Goal: Transaction & Acquisition: Register for event/course

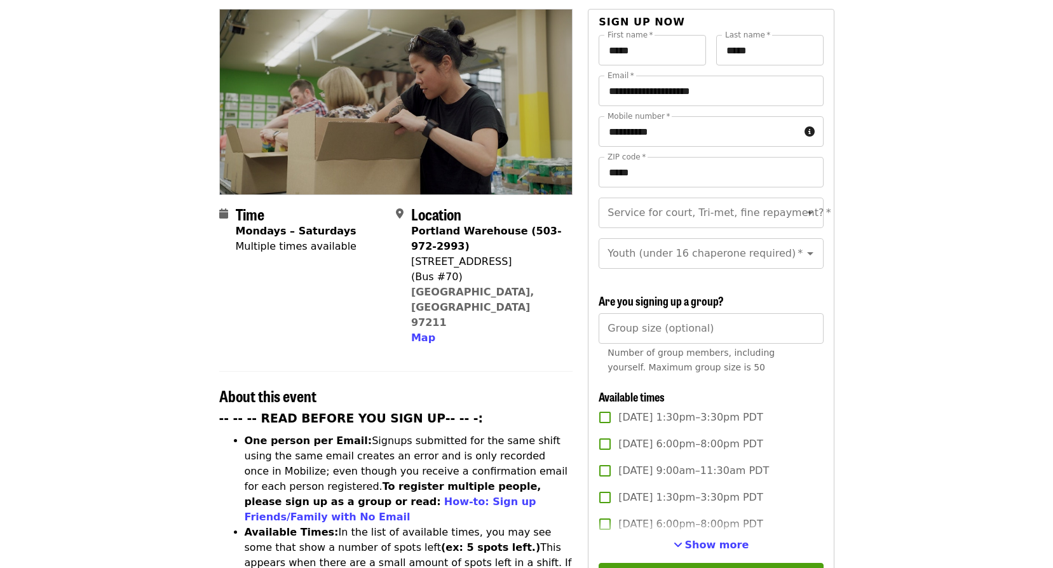
scroll to position [191, 0]
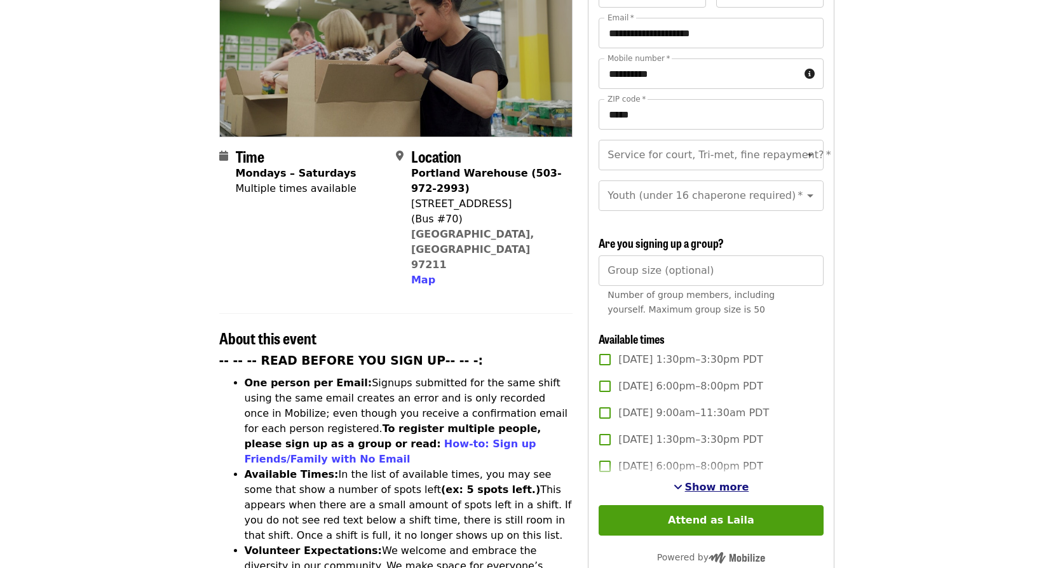
click at [704, 483] on span "Show more" at bounding box center [717, 487] width 64 height 12
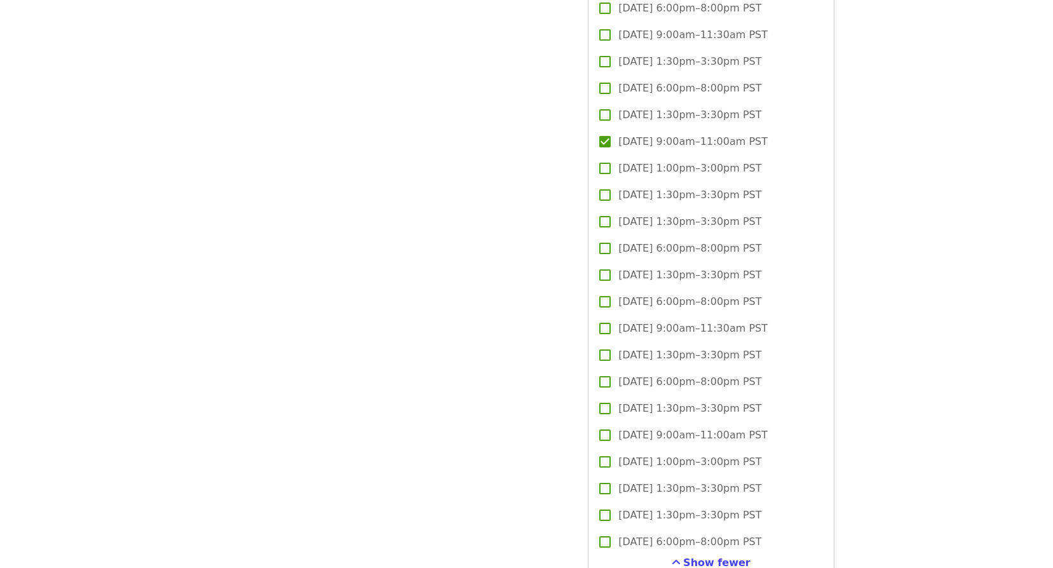
scroll to position [3433, 0]
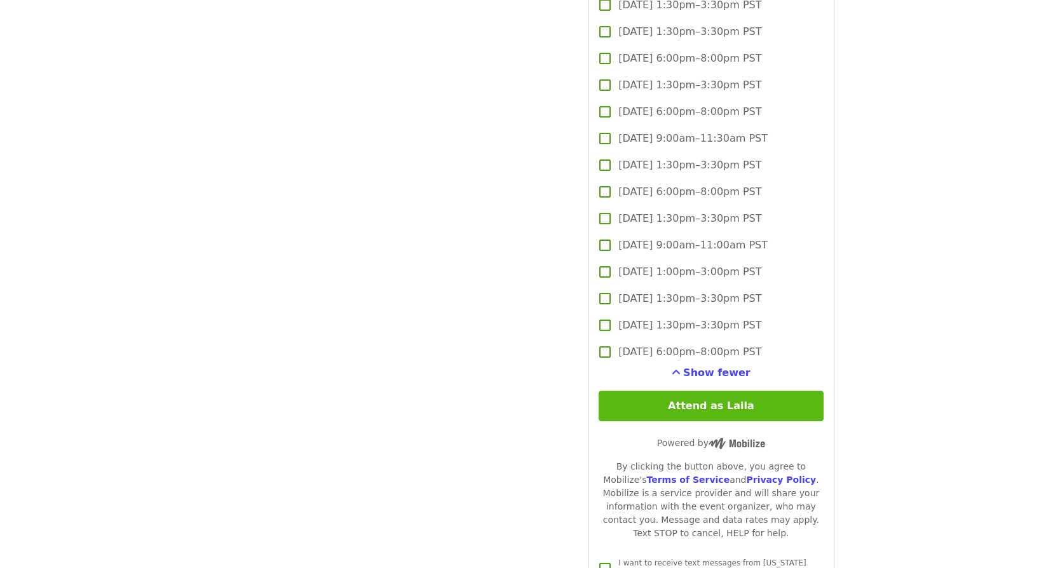
click at [609, 400] on button "Attend as Laila" at bounding box center [711, 406] width 224 height 31
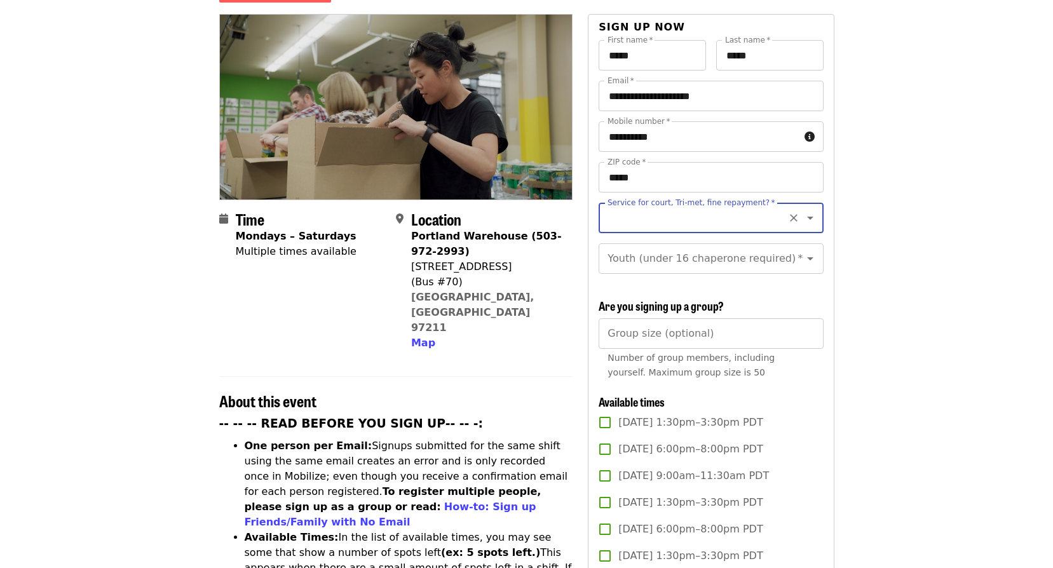
scroll to position [121, 0]
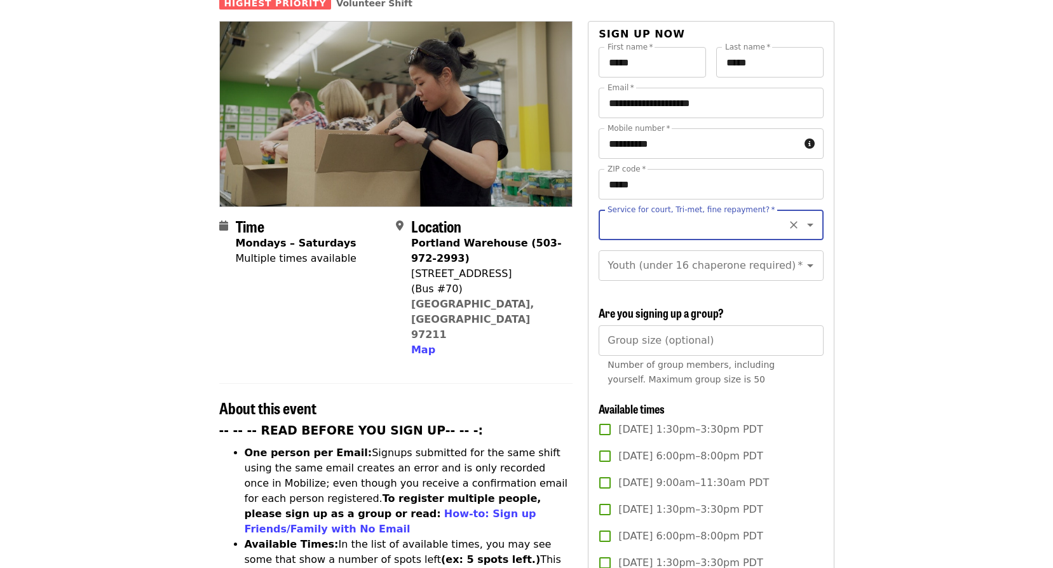
click at [785, 216] on button "Clear" at bounding box center [794, 225] width 18 height 18
click at [803, 217] on icon "Open" at bounding box center [810, 224] width 15 height 15
click at [620, 239] on li "No" at bounding box center [706, 237] width 215 height 23
type input "**"
click at [804, 258] on icon "Open" at bounding box center [810, 265] width 15 height 15
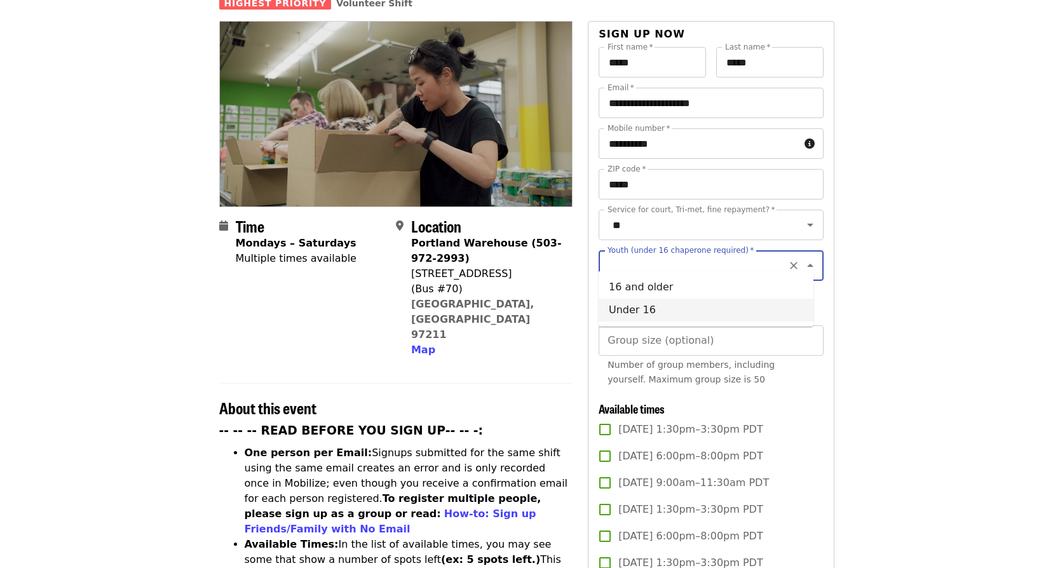
click at [663, 312] on li "Under 16" at bounding box center [706, 310] width 215 height 23
type input "********"
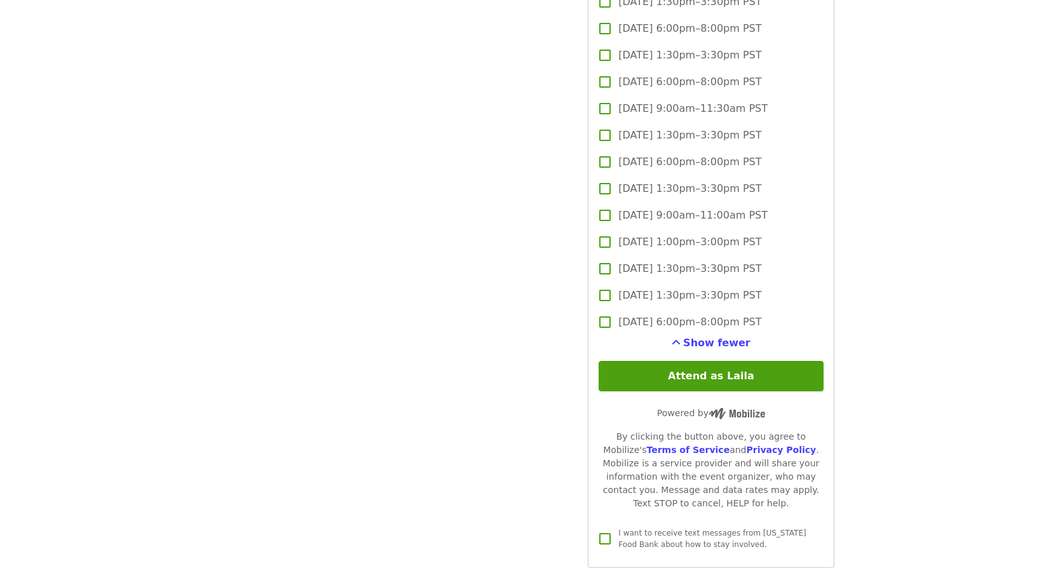
scroll to position [3617, 0]
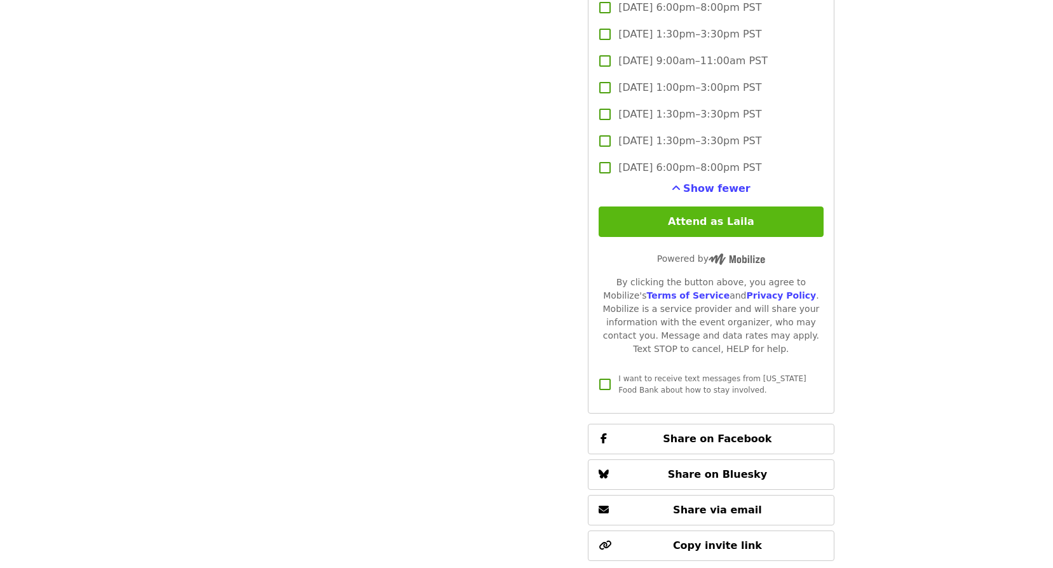
click at [742, 216] on button "Attend as Laila" at bounding box center [711, 222] width 224 height 31
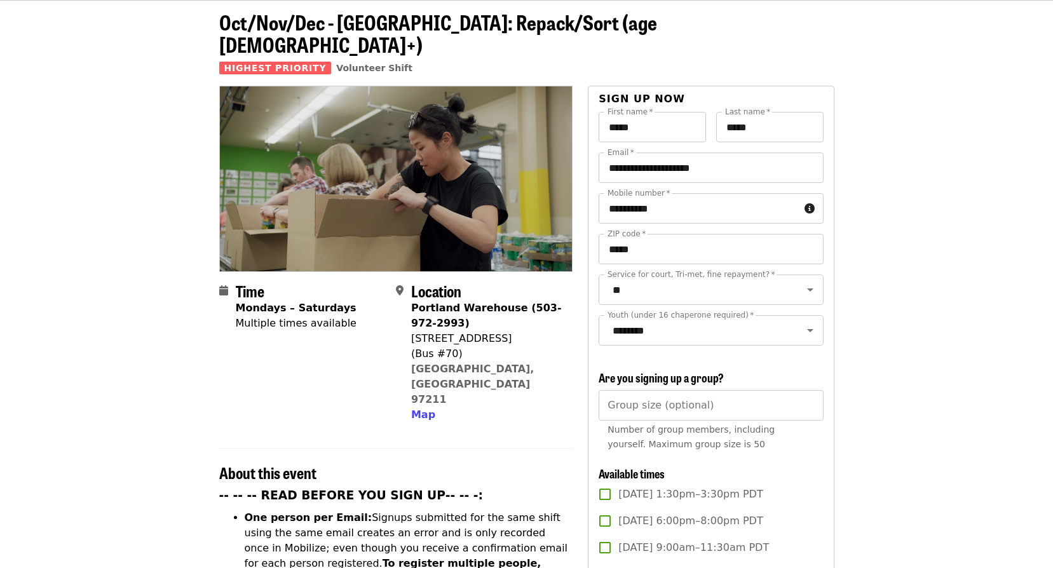
scroll to position [0, 0]
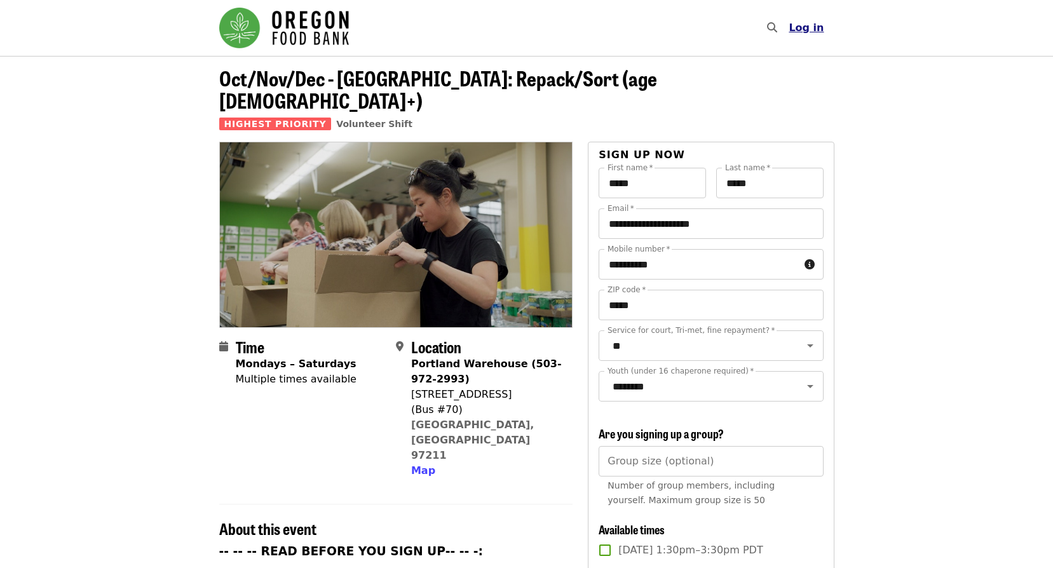
click at [820, 26] on span "Log in" at bounding box center [806, 28] width 35 height 12
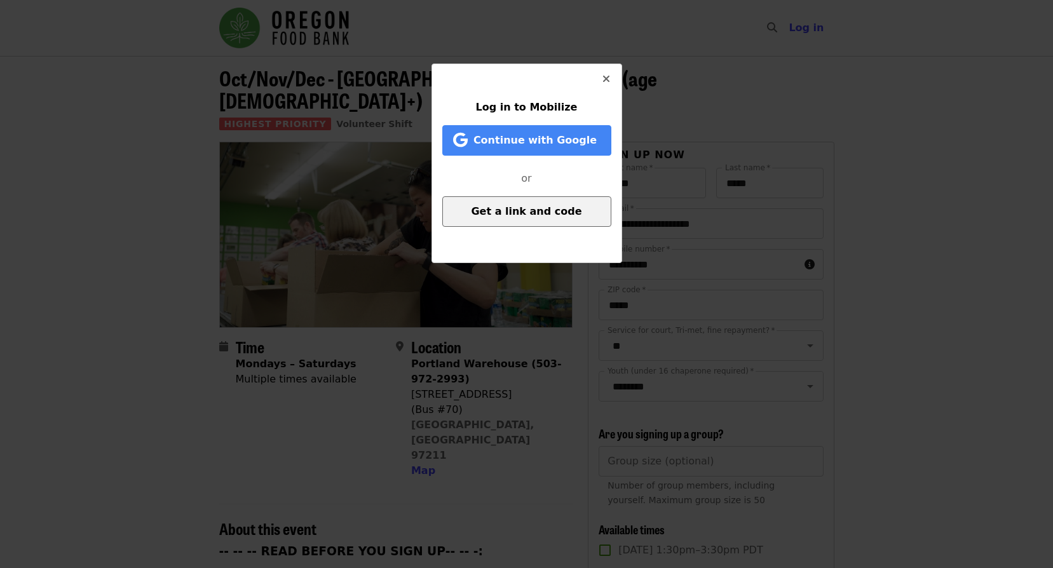
click at [521, 214] on span "Get a link and code" at bounding box center [526, 211] width 111 height 12
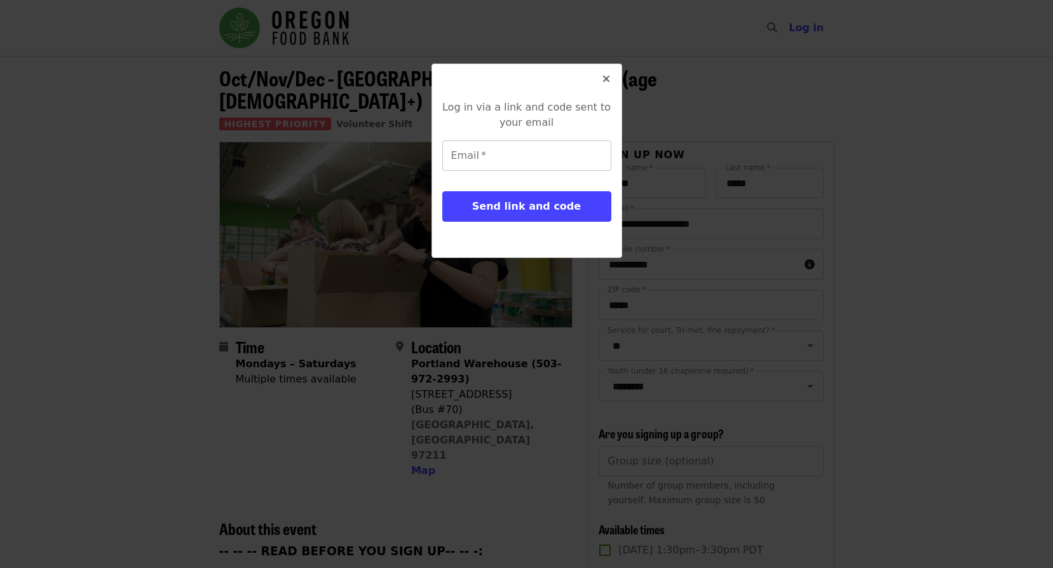
click at [534, 160] on input "Email   *" at bounding box center [526, 156] width 169 height 31
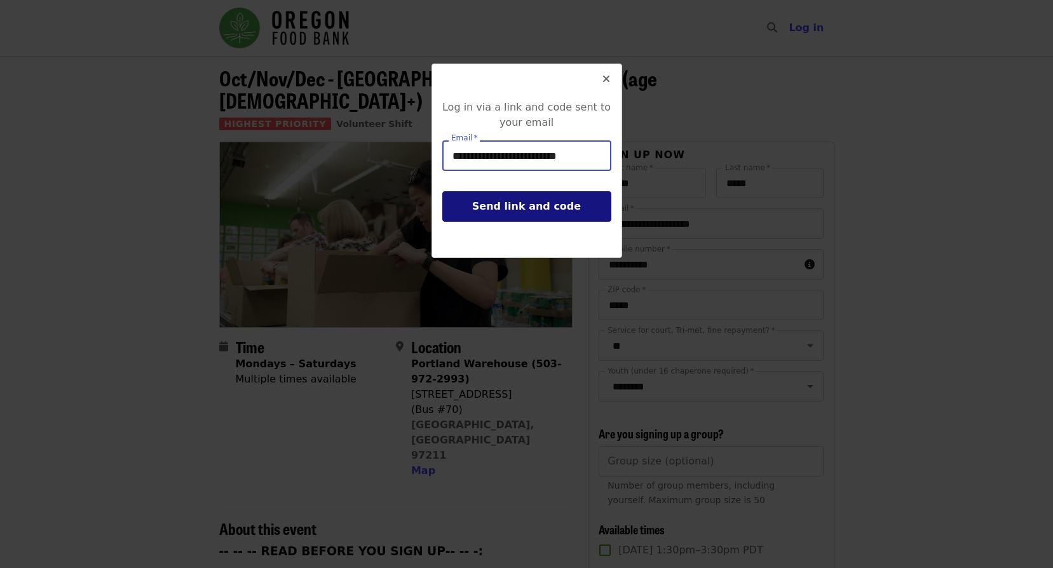
type input "**********"
click at [528, 217] on button "Send link and code" at bounding box center [526, 206] width 169 height 31
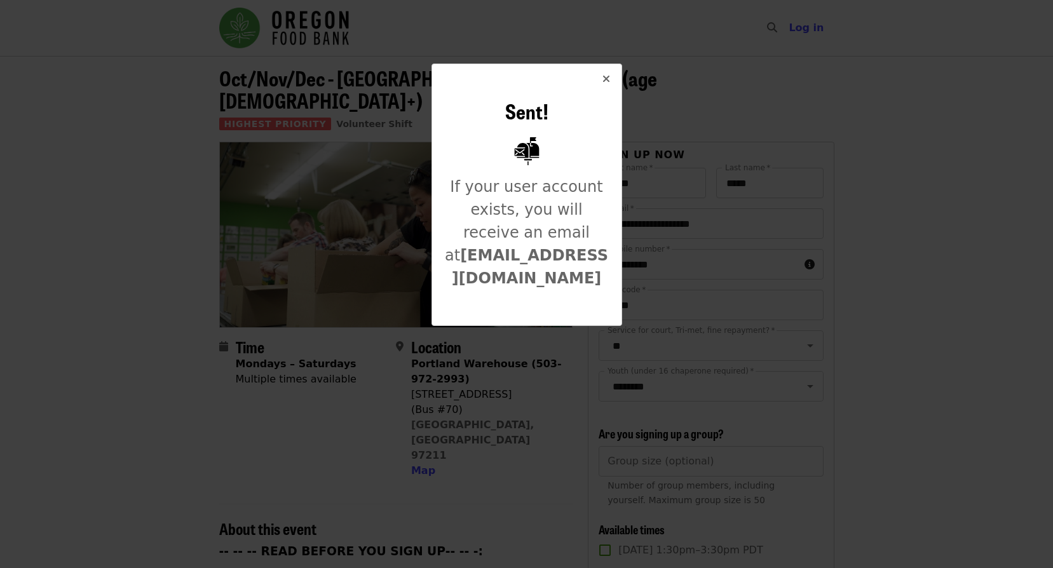
click at [605, 79] on icon "times icon" at bounding box center [607, 79] width 8 height 12
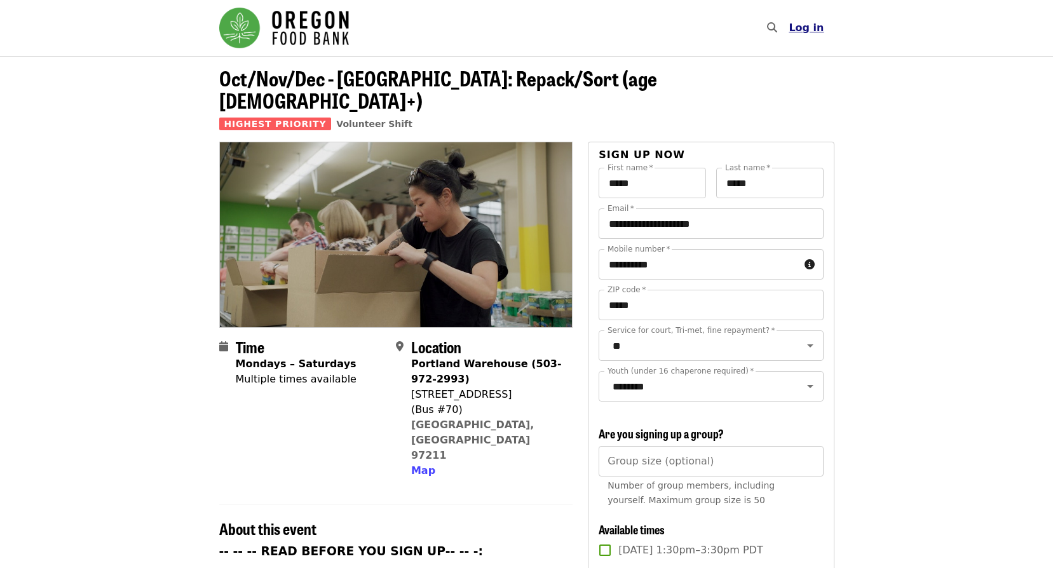
click at [790, 30] on button "Log in" at bounding box center [806, 27] width 55 height 25
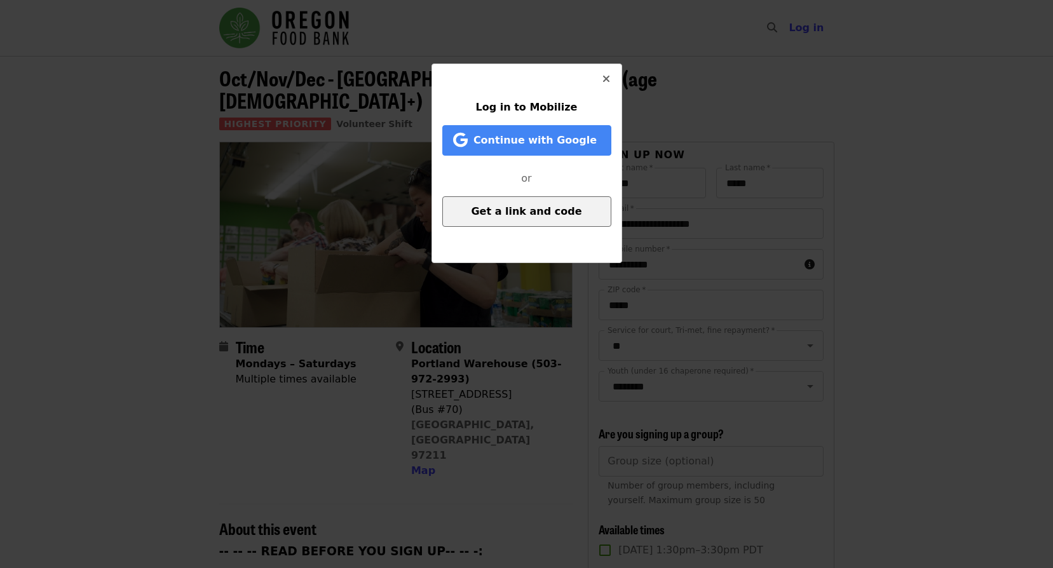
click at [520, 207] on span "Get a link and code" at bounding box center [526, 211] width 111 height 12
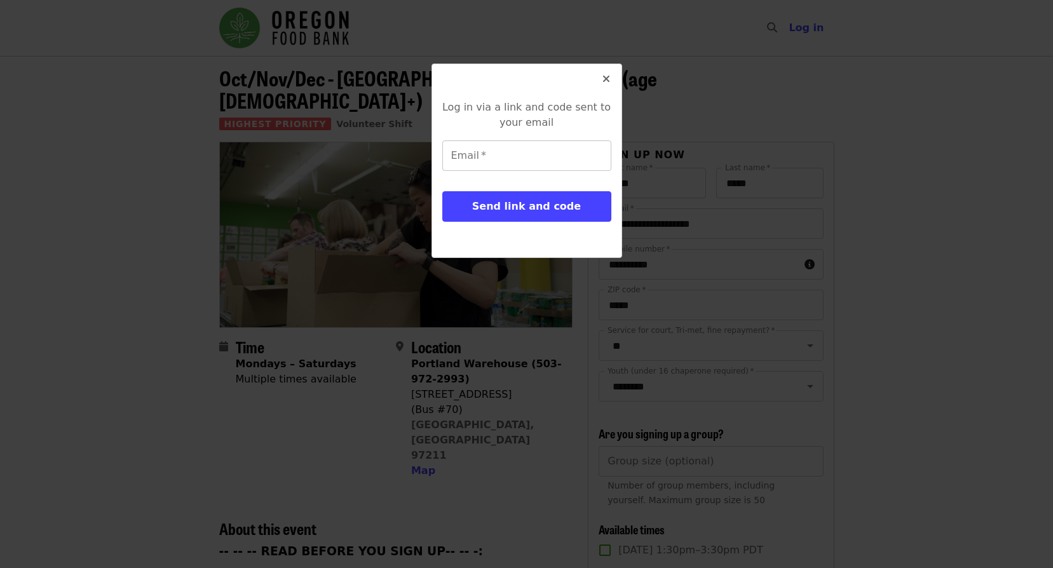
click at [525, 152] on input "Email   *" at bounding box center [526, 156] width 169 height 31
click at [474, 158] on input "**********" at bounding box center [526, 156] width 169 height 31
type input "**********"
click at [442, 191] on button "Send link and code" at bounding box center [526, 206] width 169 height 31
